Goal: Navigation & Orientation: Go to known website

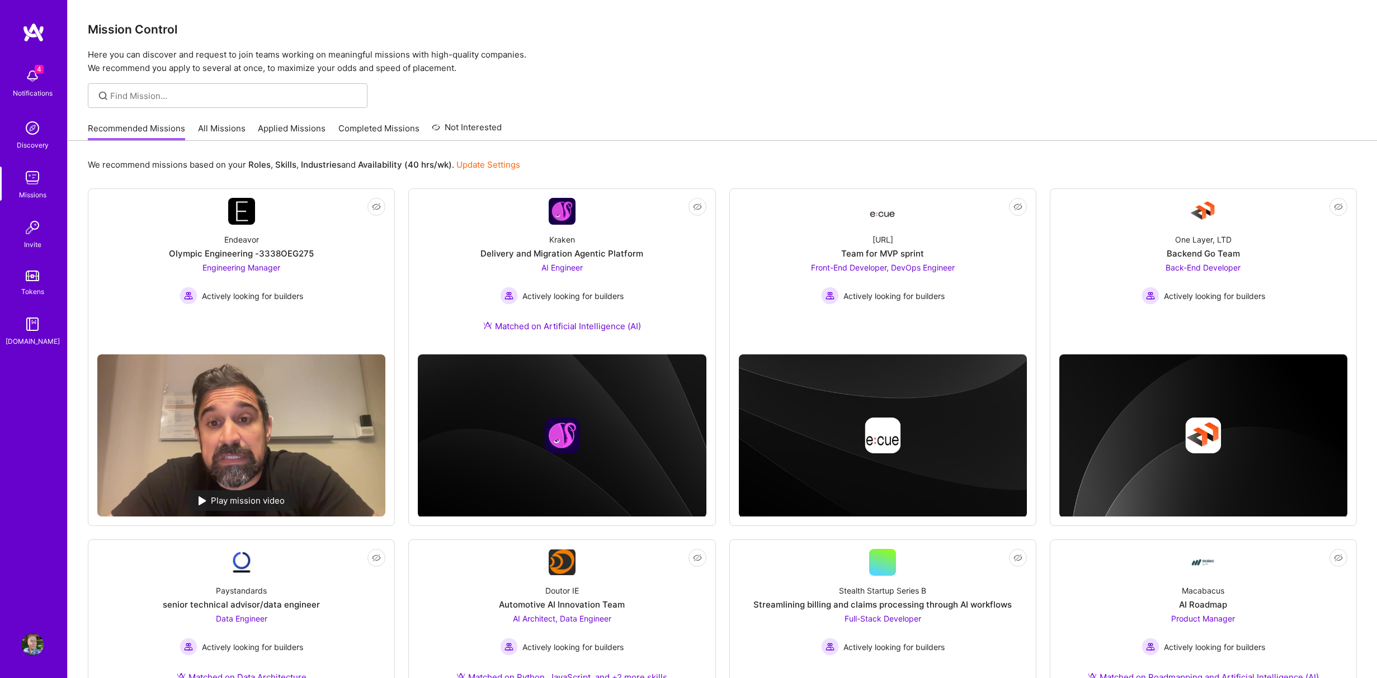
scroll to position [41, 0]
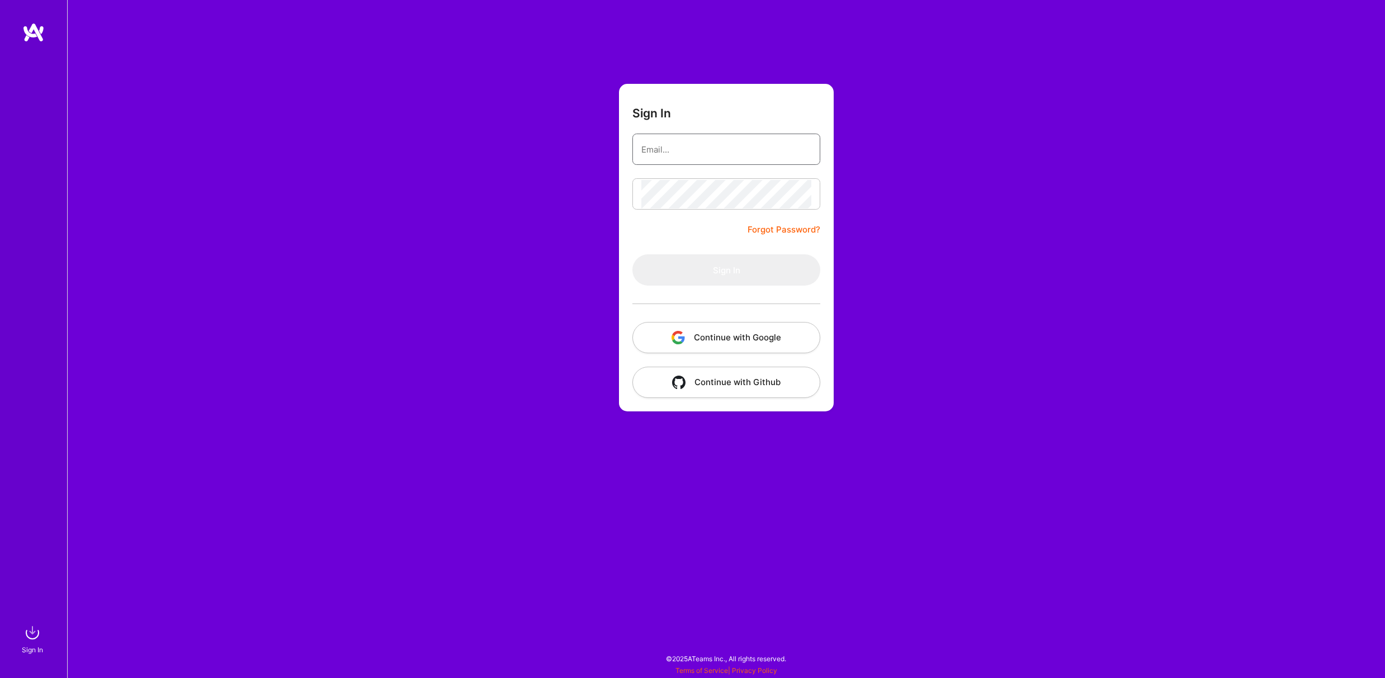
click at [715, 149] on input "email" at bounding box center [727, 149] width 170 height 29
type input "scott@oceanmedia.net"
click at [725, 271] on button "Sign In" at bounding box center [727, 269] width 188 height 31
